Goal: Information Seeking & Learning: Learn about a topic

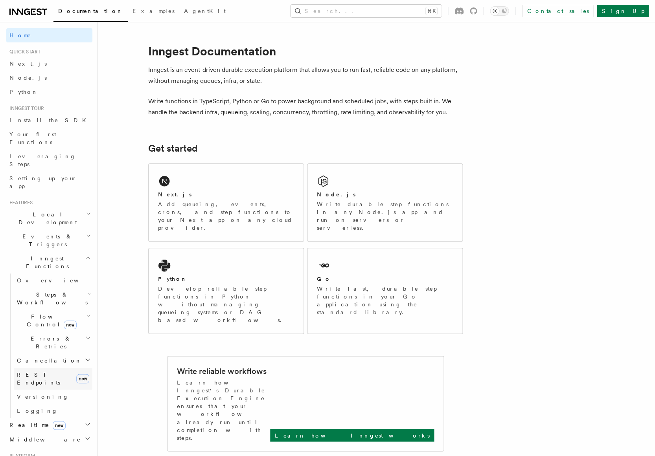
click at [28, 372] on span "REST Endpoints" at bounding box center [38, 379] width 43 height 14
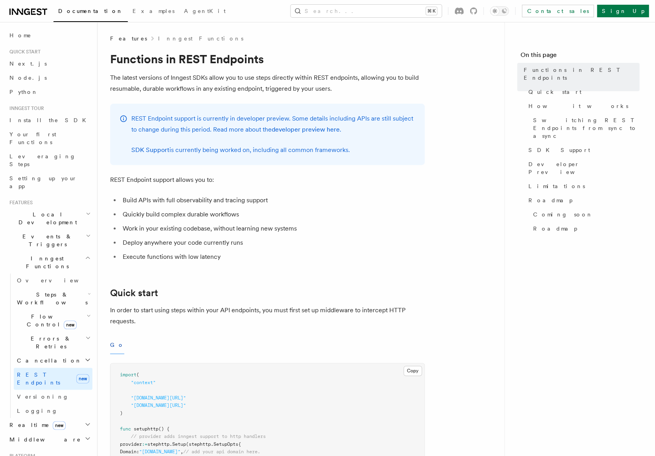
click at [31, 313] on span "Flow Control new" at bounding box center [50, 321] width 73 height 16
click at [37, 350] on span "Singleton" at bounding box center [46, 353] width 45 height 6
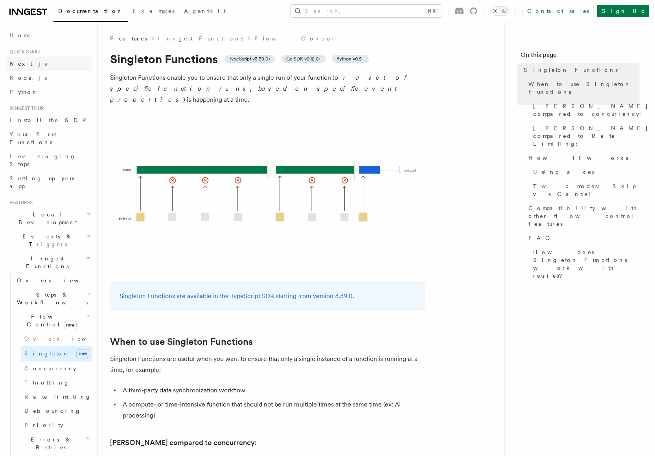
click at [41, 65] on link "Next.js" at bounding box center [49, 64] width 86 height 14
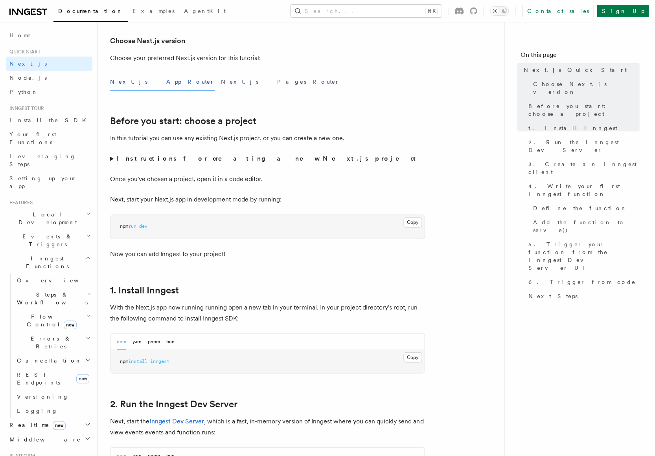
scroll to position [196, 0]
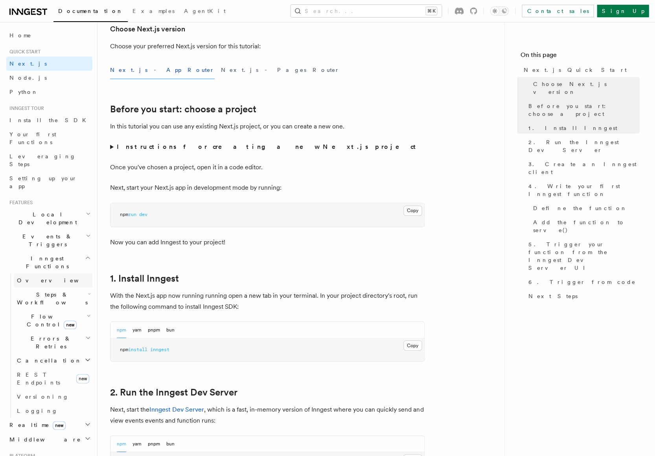
click at [36, 277] on span "Overview" at bounding box center [57, 281] width 81 height 8
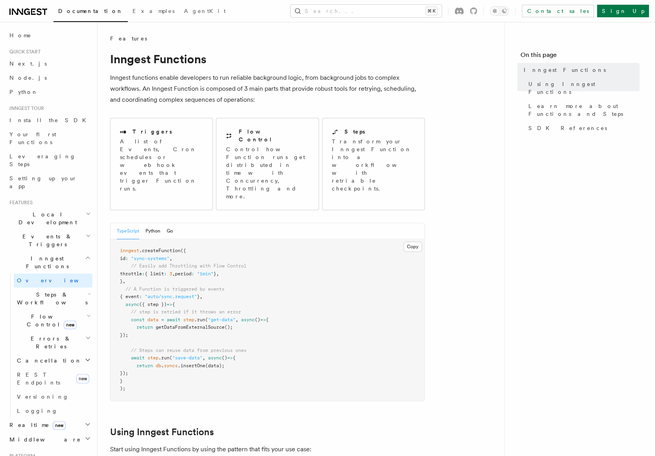
click at [31, 435] on span "Middleware" at bounding box center [43, 439] width 75 height 8
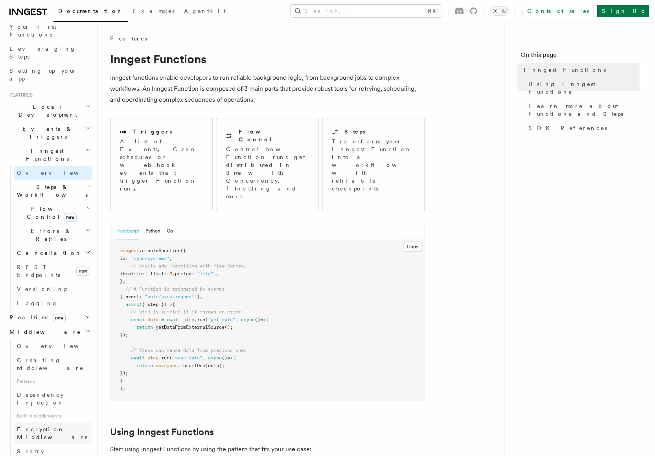
scroll to position [108, 0]
click at [31, 356] on span "Creating middleware" at bounding box center [50, 363] width 67 height 14
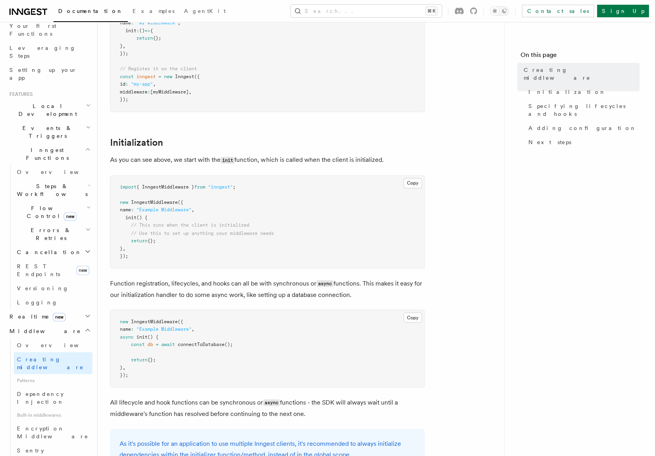
scroll to position [189, 0]
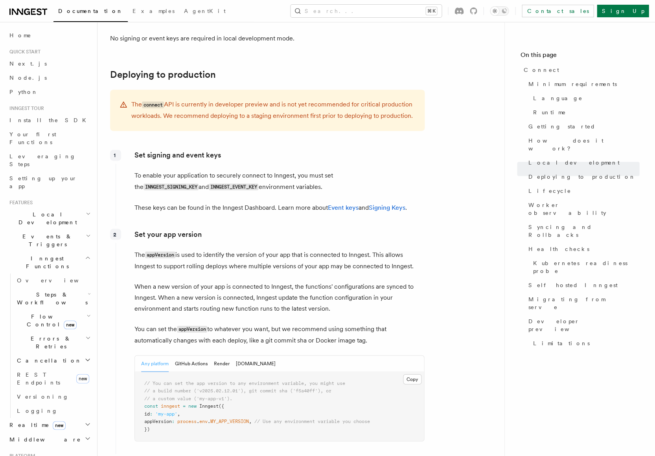
scroll to position [1066, 0]
